Goal: Task Accomplishment & Management: Complete application form

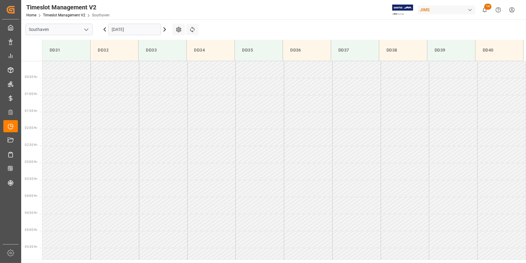
scroll to position [219, 0]
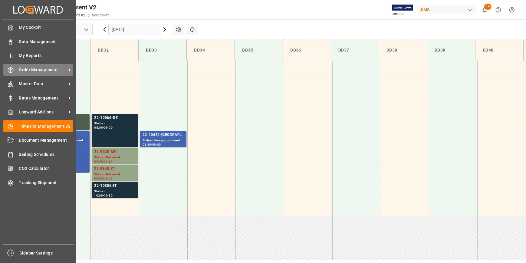
drag, startPoint x: 34, startPoint y: 68, endPoint x: 42, endPoint y: 69, distance: 8.4
click at [34, 68] on span "Order Management" at bounding box center [43, 70] width 48 height 6
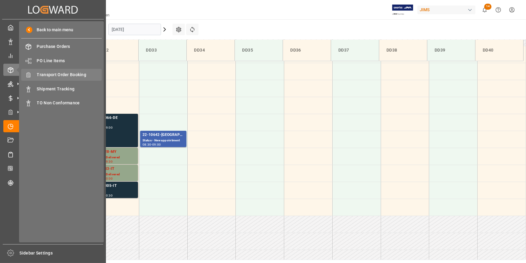
click at [68, 76] on span "Transport Order Booking" at bounding box center [69, 74] width 65 height 6
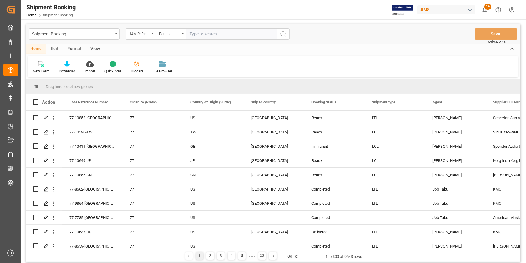
click at [203, 33] on input "text" at bounding box center [231, 34] width 91 height 12
type input "22-10541-gb"
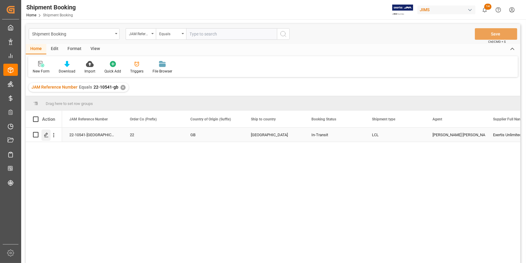
click at [46, 136] on icon "Press SPACE to select this row." at bounding box center [46, 134] width 5 height 5
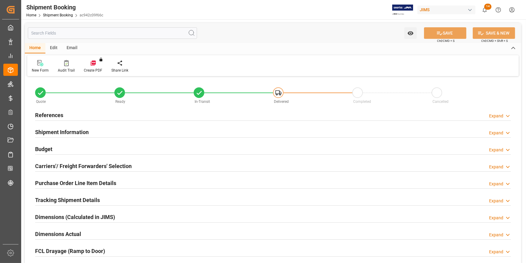
type input "0"
type input "56"
type input "3299.7844"
type input "1424.148"
type input "1657.52"
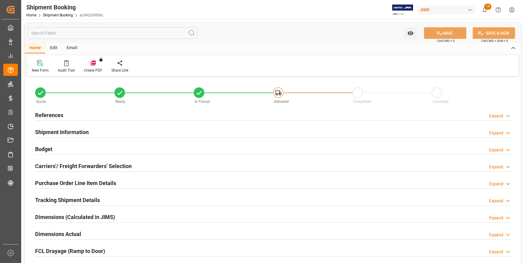
type input "12946.8"
type input "12-08-2025"
click at [81, 115] on div "References Expand" at bounding box center [273, 115] width 476 height 12
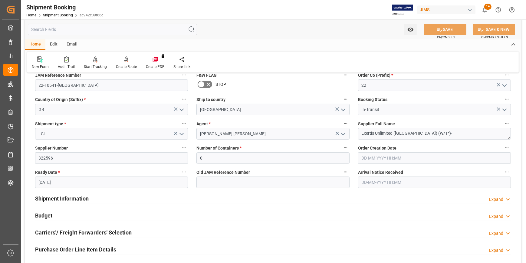
scroll to position [82, 0]
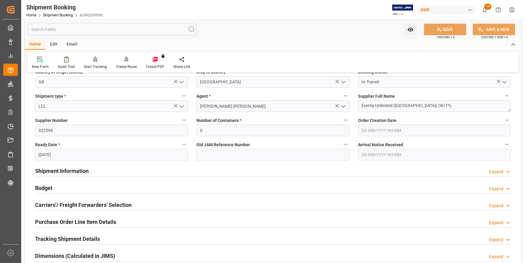
click at [119, 169] on div "Shipment Information Expand" at bounding box center [273, 170] width 476 height 12
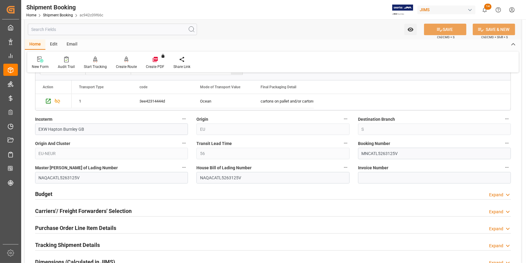
scroll to position [330, 0]
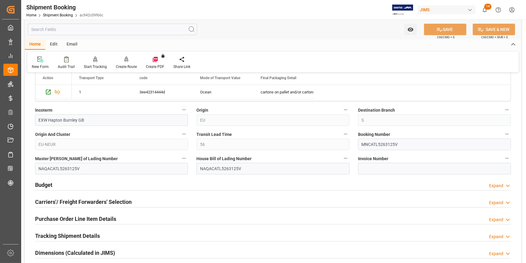
click at [153, 184] on div "Budget Expand" at bounding box center [273, 184] width 476 height 12
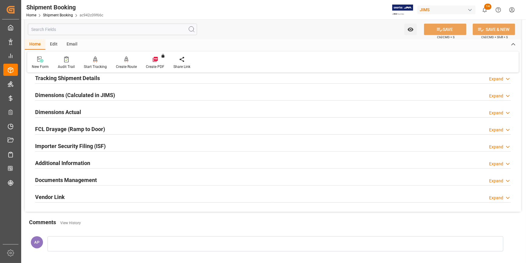
scroll to position [633, 0]
click at [139, 186] on div "Documents Management Expand" at bounding box center [273, 179] width 485 height 17
click at [138, 180] on div "Documents Management Expand" at bounding box center [273, 180] width 476 height 12
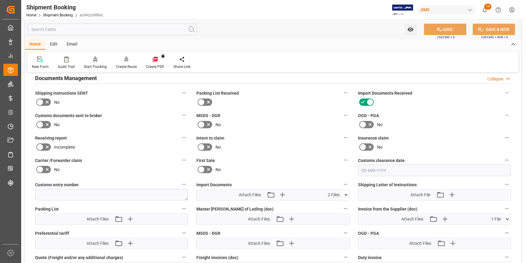
scroll to position [743, 0]
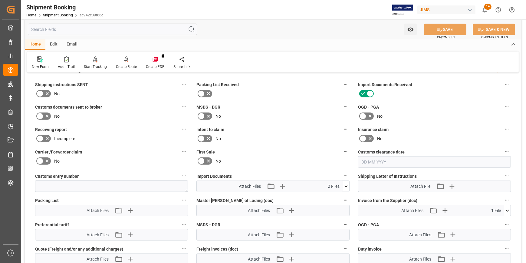
click at [346, 183] on icon at bounding box center [346, 186] width 6 height 6
click at [280, 183] on icon "button" at bounding box center [282, 186] width 10 height 10
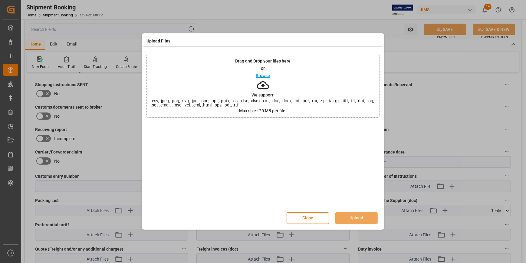
click at [262, 75] on p "Browse" at bounding box center [263, 75] width 14 height 4
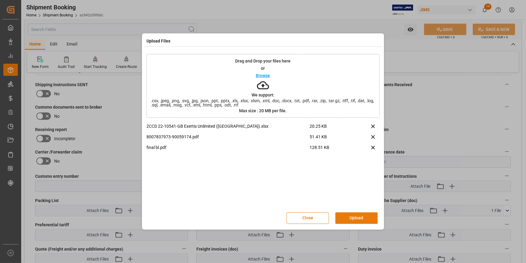
click at [361, 216] on button "Upload" at bounding box center [357, 218] width 42 height 12
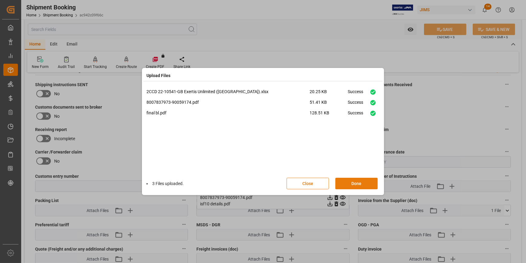
click at [354, 184] on button "Done" at bounding box center [357, 183] width 42 height 12
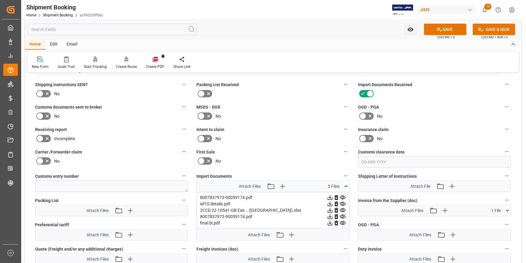
click at [347, 186] on icon at bounding box center [346, 186] width 6 height 6
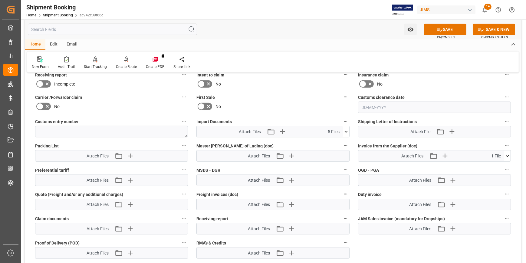
scroll to position [798, 0]
click at [130, 154] on icon "button" at bounding box center [130, 155] width 6 height 6
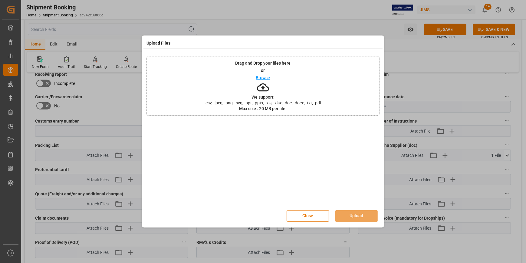
click at [263, 75] on p "Browse" at bounding box center [263, 77] width 14 height 4
click at [363, 212] on button "Upload" at bounding box center [357, 216] width 42 height 12
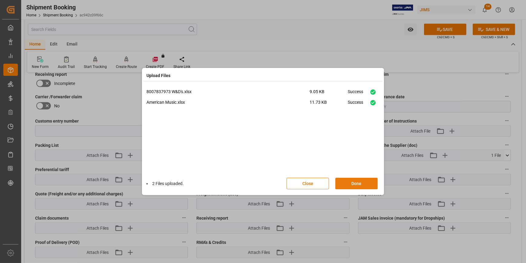
click at [359, 182] on button "Done" at bounding box center [357, 183] width 42 height 12
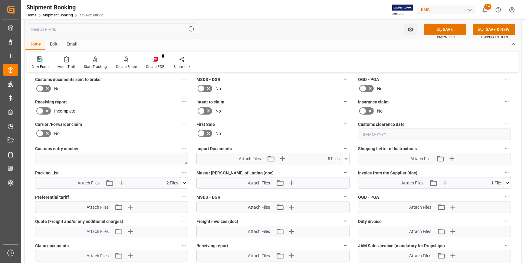
scroll to position [743, 0]
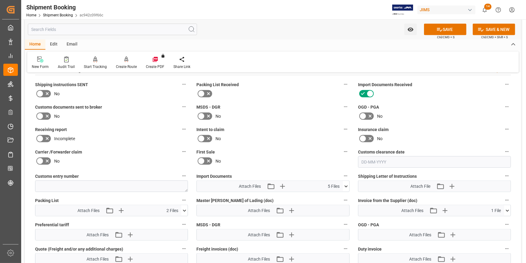
click at [48, 112] on icon at bounding box center [47, 115] width 7 height 7
click at [0, 0] on input "checkbox" at bounding box center [0, 0] width 0 height 0
click at [448, 31] on button "SAVE" at bounding box center [445, 30] width 42 height 12
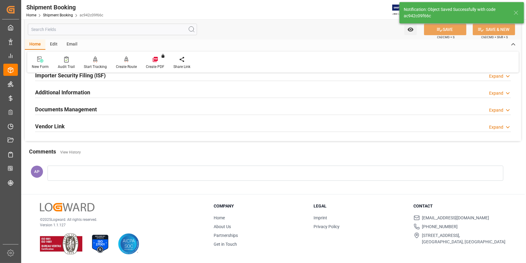
scroll to position [191, 0]
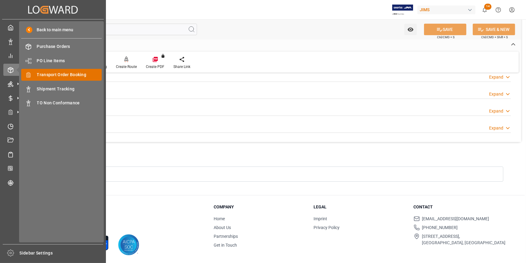
click at [61, 74] on span "Transport Order Booking" at bounding box center [69, 74] width 65 height 6
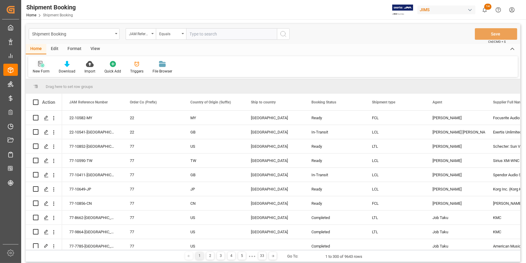
click at [41, 66] on icon at bounding box center [42, 65] width 3 height 3
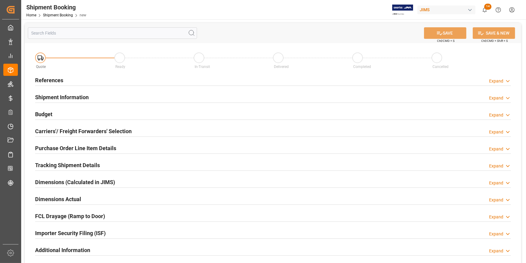
click at [162, 81] on div "References Expand" at bounding box center [273, 80] width 476 height 12
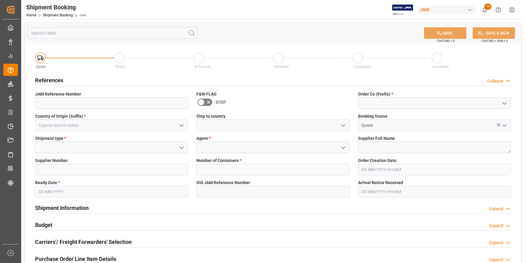
click at [506, 103] on polyline "open menu" at bounding box center [505, 103] width 4 height 2
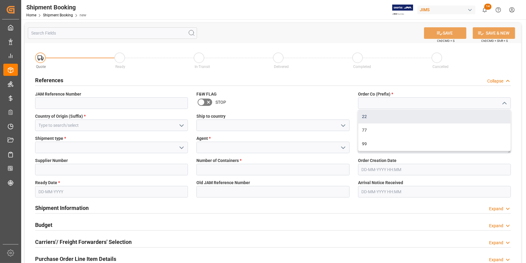
click at [470, 117] on div "22" at bounding box center [435, 117] width 152 height 14
type input "22"
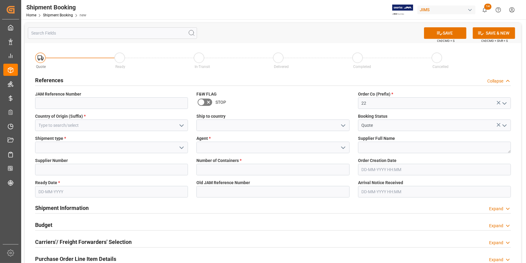
click at [180, 123] on icon "open menu" at bounding box center [181, 125] width 7 height 7
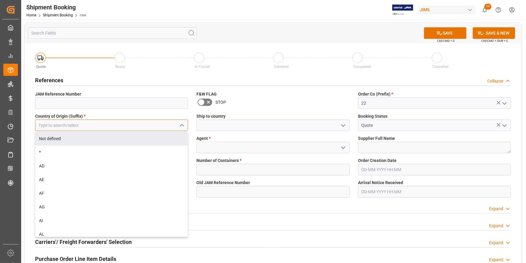
click at [127, 124] on input at bounding box center [111, 125] width 153 height 12
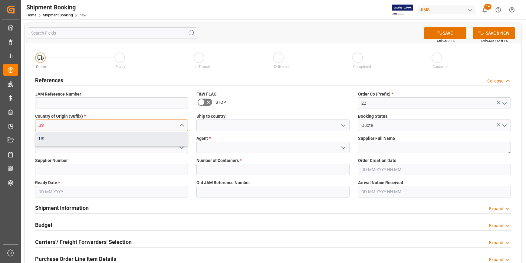
click at [106, 139] on div "US" at bounding box center [111, 139] width 152 height 14
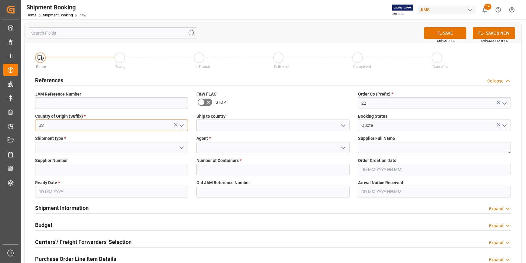
type input "US"
click at [342, 123] on icon "open menu" at bounding box center [343, 125] width 7 height 7
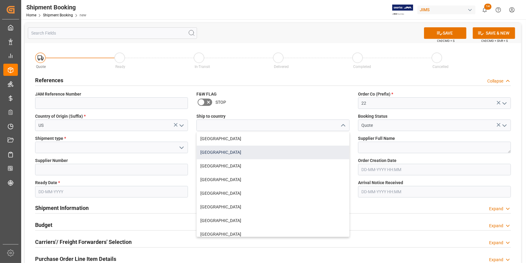
click at [268, 151] on div "[GEOGRAPHIC_DATA]" at bounding box center [273, 152] width 152 height 14
type input "[GEOGRAPHIC_DATA]"
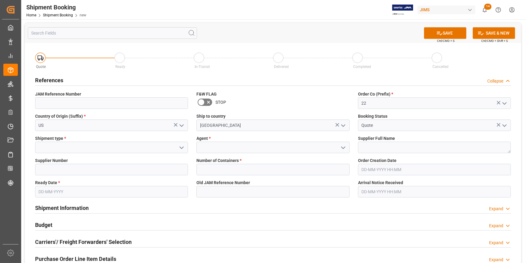
click at [181, 146] on icon "open menu" at bounding box center [181, 147] width 7 height 7
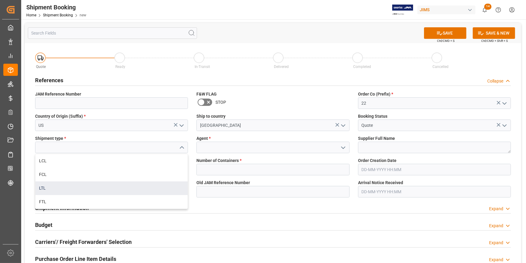
click at [88, 188] on div "LTL" at bounding box center [111, 188] width 152 height 14
type input "LTL"
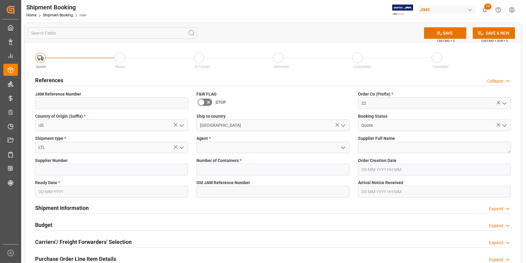
click at [343, 147] on icon "open menu" at bounding box center [343, 147] width 7 height 7
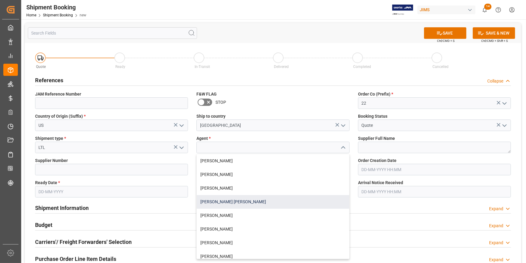
click at [265, 203] on div "[PERSON_NAME] [PERSON_NAME]" at bounding box center [273, 202] width 152 height 14
type input "[PERSON_NAME] [PERSON_NAME]"
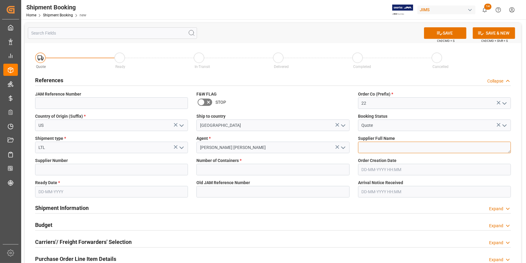
click at [370, 145] on textarea at bounding box center [434, 147] width 153 height 12
paste textarea "Armour Home Electronics"
type textarea "Armour Home Electronics"
click at [66, 168] on input at bounding box center [111, 170] width 153 height 12
paste input "619526"
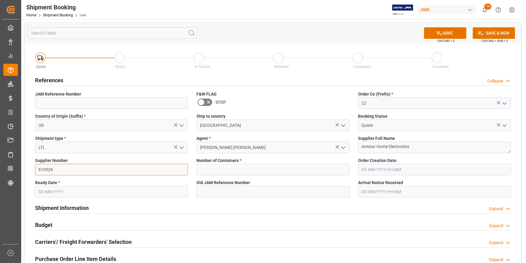
type input "619526"
click at [54, 189] on input "text" at bounding box center [111, 192] width 153 height 12
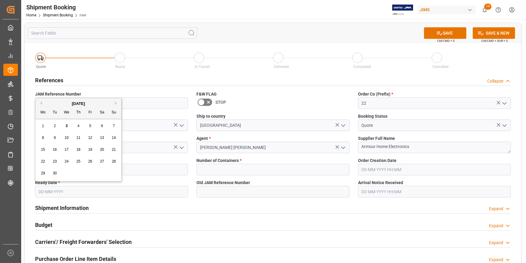
click at [67, 123] on div "3" at bounding box center [67, 125] width 8 height 7
type input "[DATE]"
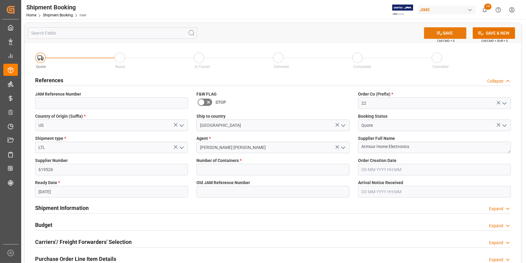
click at [442, 34] on button "SAVE" at bounding box center [445, 33] width 42 height 12
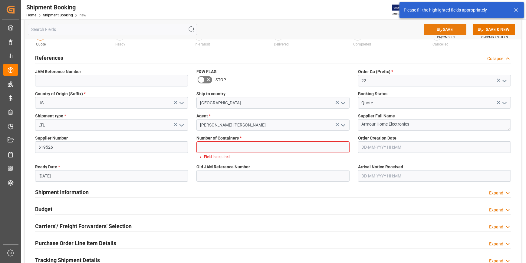
scroll to position [28, 0]
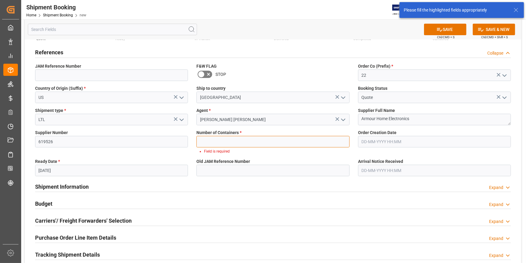
click at [243, 137] on input "text" at bounding box center [273, 142] width 153 height 12
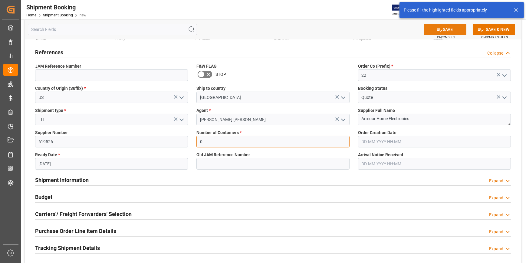
type input "0"
click at [448, 28] on button "SAVE" at bounding box center [445, 30] width 42 height 12
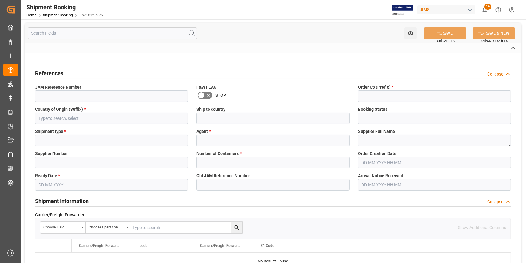
type input "22-10857-US"
type input "22"
type input "US"
type input "[GEOGRAPHIC_DATA]"
type input "Quote"
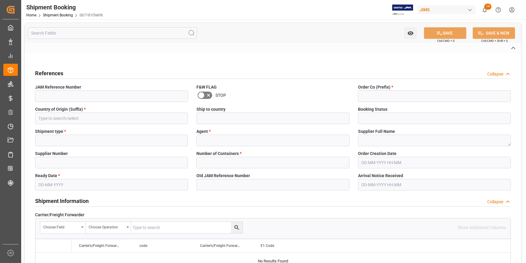
type input "LTL"
type input "[PERSON_NAME] [PERSON_NAME]"
type textarea "Armour Home Electronics"
type input "619526"
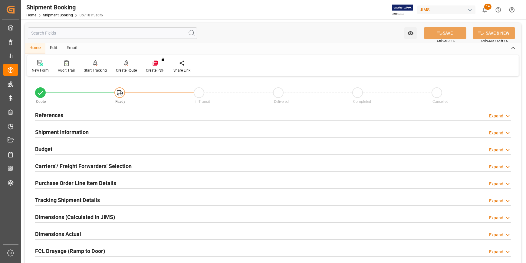
type input "0"
type input "[DATE]"
click at [75, 115] on div "References Expand" at bounding box center [273, 115] width 476 height 12
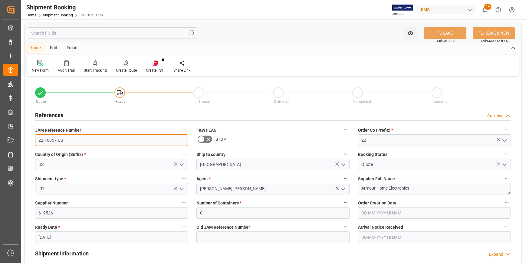
drag, startPoint x: 55, startPoint y: 140, endPoint x: 34, endPoint y: 143, distance: 20.8
click at [34, 143] on div "JAM Reference Number 22-10857-US" at bounding box center [111, 136] width 161 height 24
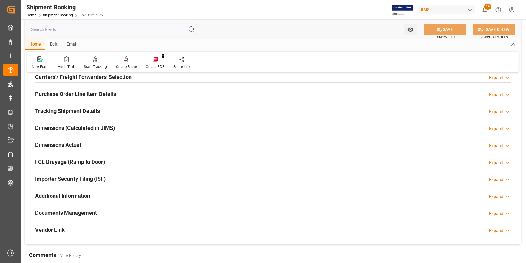
scroll to position [220, 0]
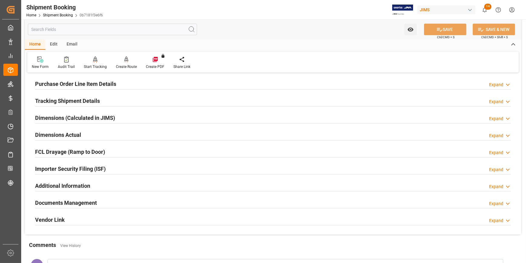
click at [110, 134] on div "Dimensions Actual Expand" at bounding box center [273, 134] width 476 height 12
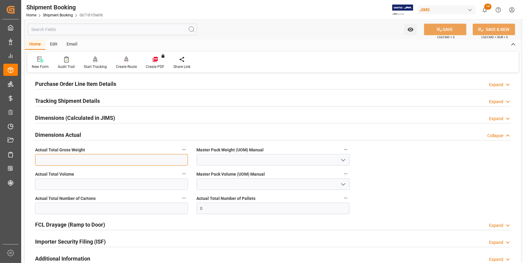
click at [69, 160] on input "text" at bounding box center [111, 160] width 153 height 12
type input "3218"
click at [345, 159] on polyline "open menu" at bounding box center [344, 160] width 4 height 2
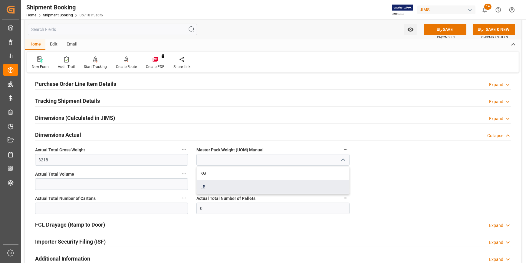
click at [260, 184] on div "LB" at bounding box center [273, 187] width 152 height 14
type input "LB"
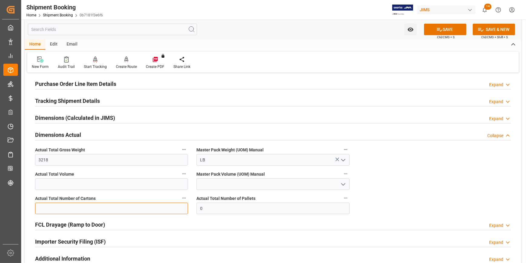
click at [74, 206] on input "text" at bounding box center [111, 208] width 153 height 12
type input "99"
drag, startPoint x: 203, startPoint y: 206, endPoint x: 183, endPoint y: 205, distance: 20.0
click at [183, 205] on div "Quote Ready In-Transit Delivered Completed Cancelled References Collapse JAM Re…" at bounding box center [273, 82] width 497 height 449
type input "6"
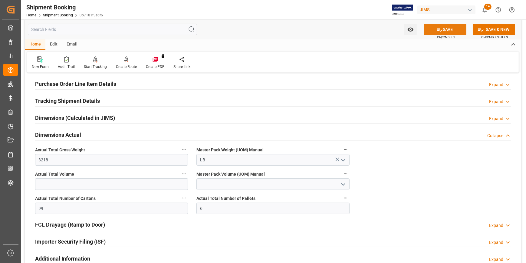
click at [448, 27] on button "SAVE" at bounding box center [445, 30] width 42 height 12
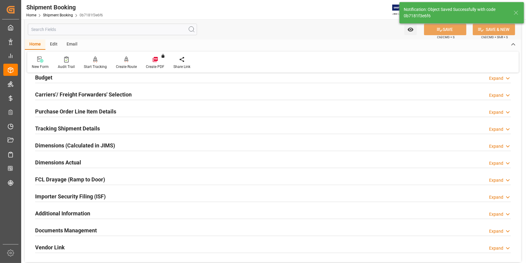
scroll to position [154, 0]
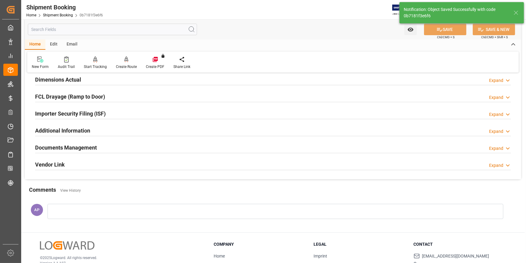
click at [148, 148] on div "Documents Management Expand" at bounding box center [273, 147] width 476 height 12
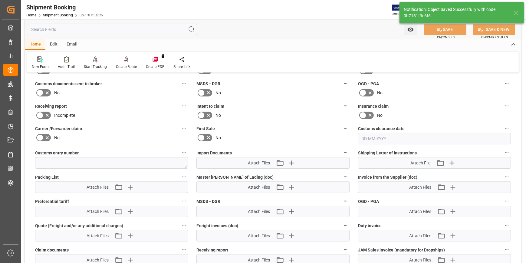
scroll to position [264, 0]
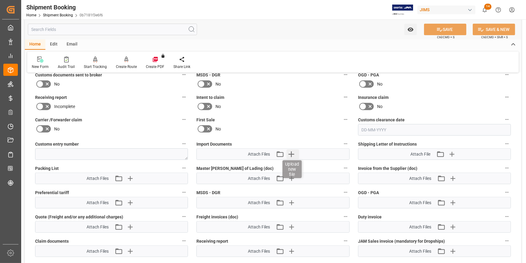
click at [291, 153] on icon "button" at bounding box center [292, 154] width 6 height 6
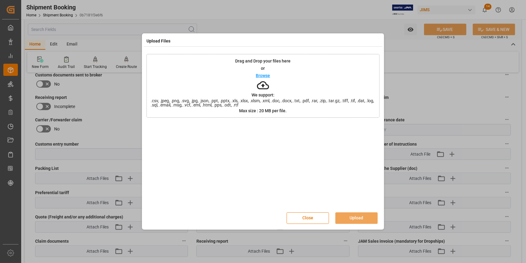
click at [263, 75] on p "Browse" at bounding box center [263, 75] width 14 height 4
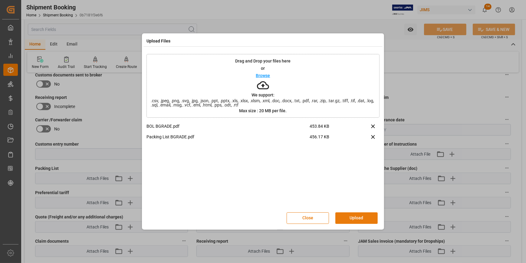
click at [360, 213] on button "Upload" at bounding box center [357, 218] width 42 height 12
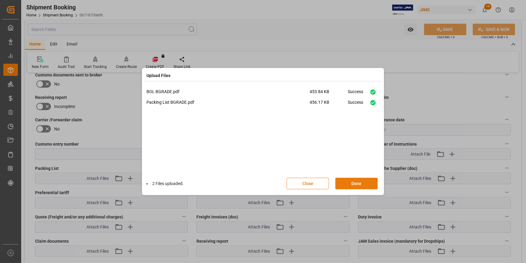
click at [361, 184] on button "Done" at bounding box center [357, 183] width 42 height 12
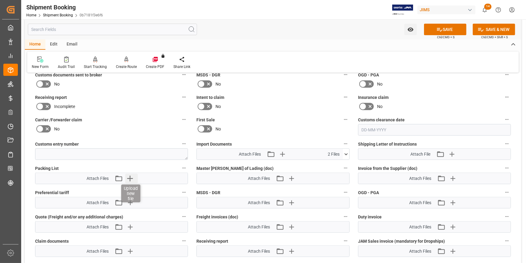
click at [131, 179] on icon "button" at bounding box center [130, 178] width 10 height 10
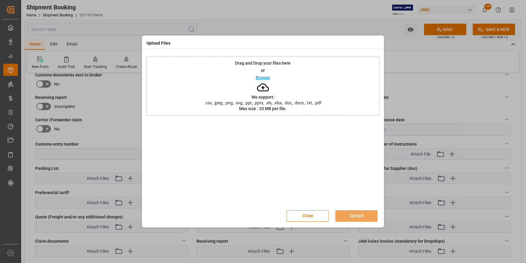
click at [260, 79] on p "Browse" at bounding box center [263, 77] width 14 height 4
click at [358, 214] on button "Upload" at bounding box center [357, 216] width 42 height 12
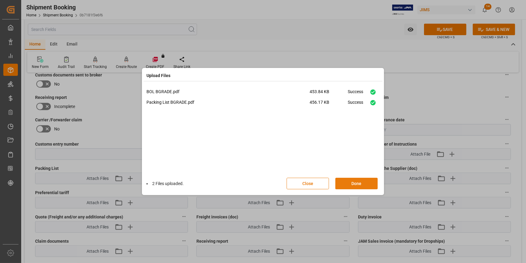
click at [357, 184] on button "Done" at bounding box center [357, 183] width 42 height 12
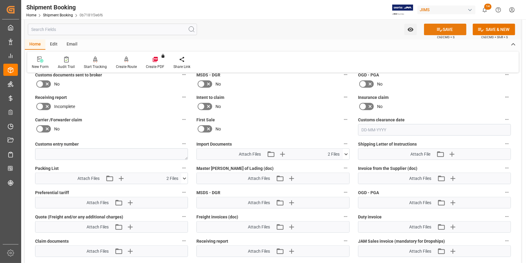
click at [447, 27] on button "SAVE" at bounding box center [445, 30] width 42 height 12
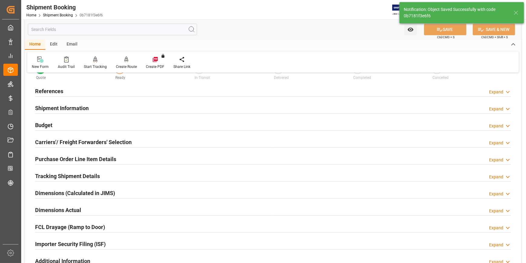
scroll to position [0, 0]
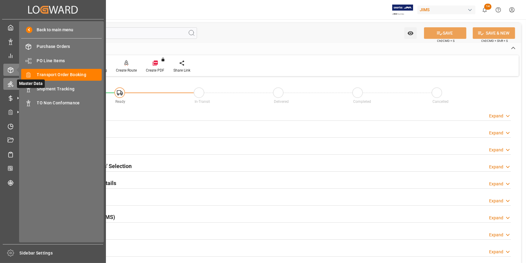
click at [12, 86] on icon at bounding box center [11, 84] width 6 height 6
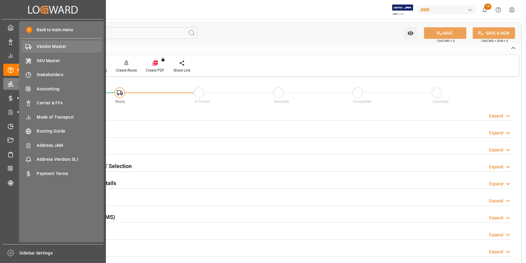
click at [55, 47] on span "Vendor Master" at bounding box center [69, 46] width 65 height 6
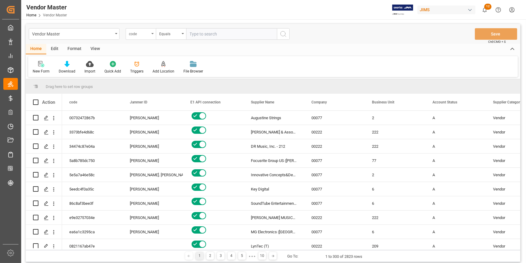
click at [151, 35] on div "code" at bounding box center [141, 34] width 30 height 12
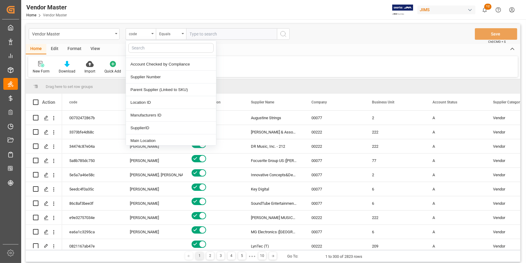
scroll to position [137, 0]
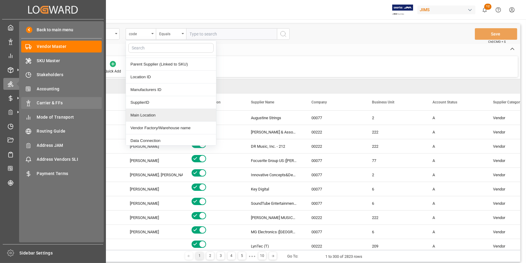
click at [48, 102] on span "Carrier & FFs" at bounding box center [69, 103] width 65 height 6
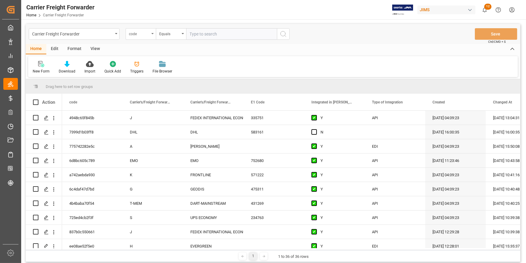
click at [149, 33] on div "code" at bounding box center [139, 33] width 21 height 7
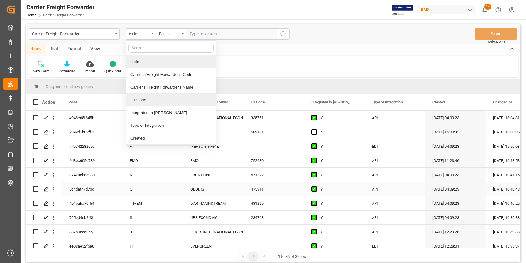
click at [226, 191] on div "GEODIS" at bounding box center [213, 189] width 46 height 14
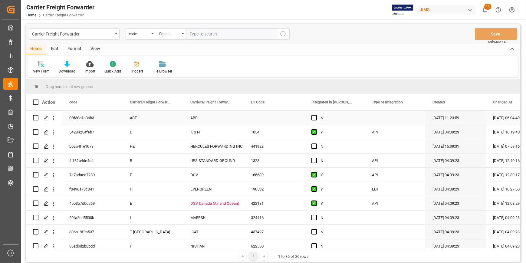
scroll to position [165, 0]
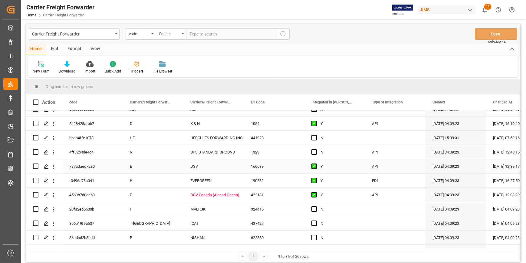
click at [212, 168] on div "DSV" at bounding box center [213, 166] width 46 height 14
click at [212, 167] on div "DSV" at bounding box center [213, 166] width 46 height 14
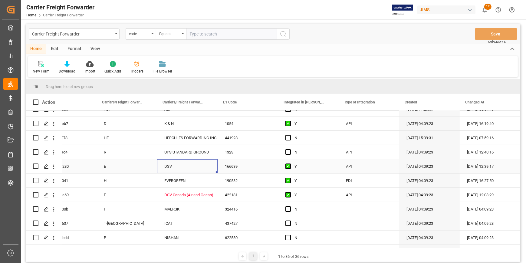
scroll to position [0, 0]
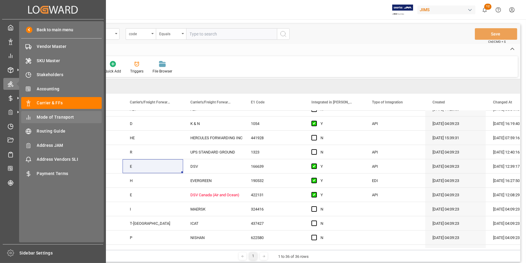
click at [55, 117] on span "Mode of Transport" at bounding box center [69, 117] width 65 height 6
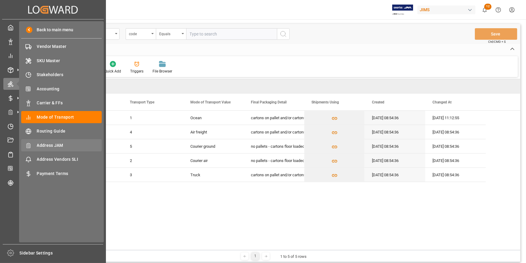
click at [50, 145] on span "Address JAM" at bounding box center [69, 145] width 65 height 6
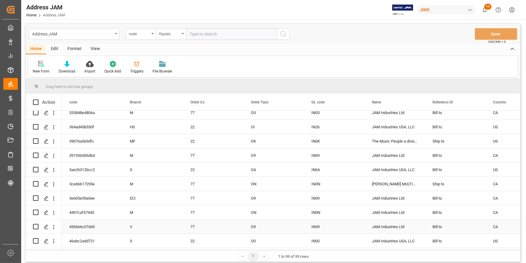
scroll to position [248, 0]
click at [151, 34] on div "code" at bounding box center [141, 34] width 30 height 12
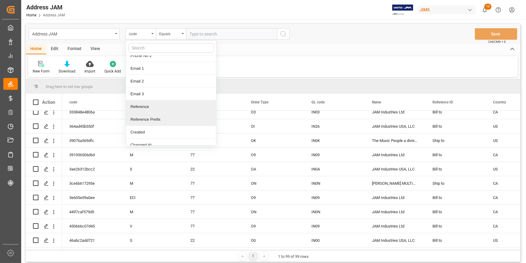
scroll to position [202, 0]
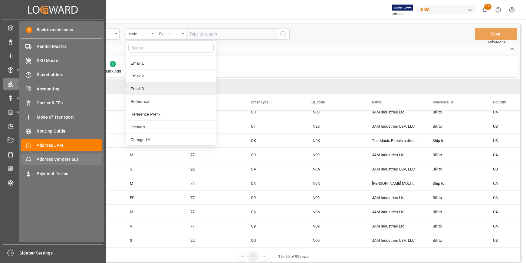
click at [55, 161] on span "Address Vendors SLI" at bounding box center [69, 159] width 65 height 6
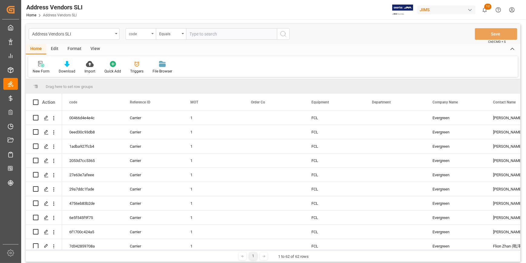
click at [145, 32] on div "code" at bounding box center [139, 33] width 21 height 7
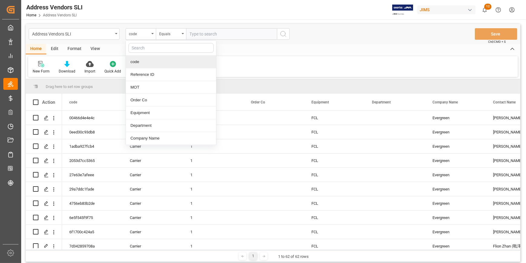
click at [154, 62] on div "code" at bounding box center [171, 61] width 90 height 13
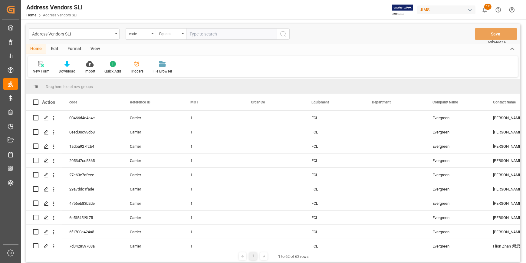
drag, startPoint x: 176, startPoint y: 250, endPoint x: 214, endPoint y: 251, distance: 38.8
click at [214, 251] on div "1 1 to 62 of 62 rows" at bounding box center [273, 256] width 495 height 12
click at [263, 193] on div "Press SPACE to select this row." at bounding box center [274, 189] width 61 height 14
click at [143, 35] on div "code" at bounding box center [139, 33] width 21 height 7
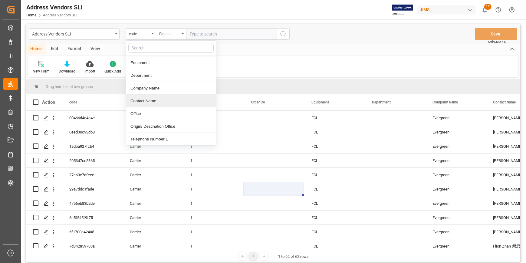
scroll to position [55, 0]
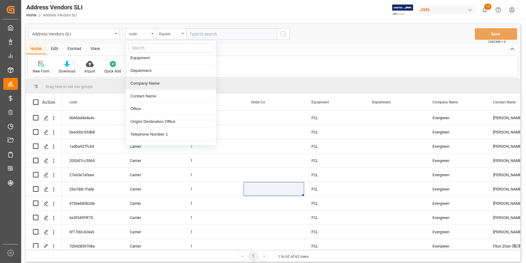
click at [154, 85] on div "Company Name" at bounding box center [171, 83] width 90 height 13
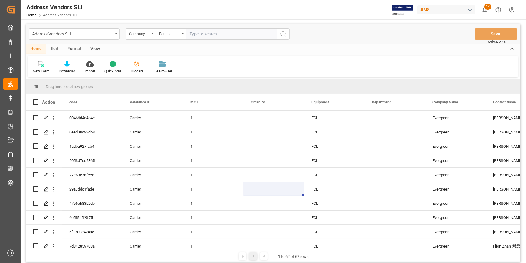
click at [218, 36] on input "text" at bounding box center [231, 34] width 91 height 12
type input "DSV"
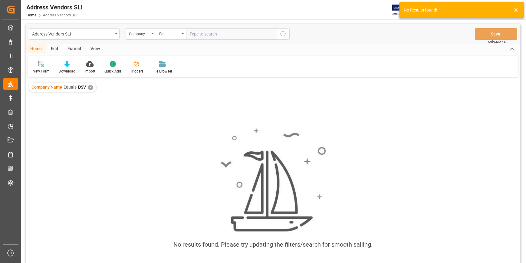
click at [90, 88] on div "✕" at bounding box center [90, 87] width 5 height 5
